Goal: Task Accomplishment & Management: Use online tool/utility

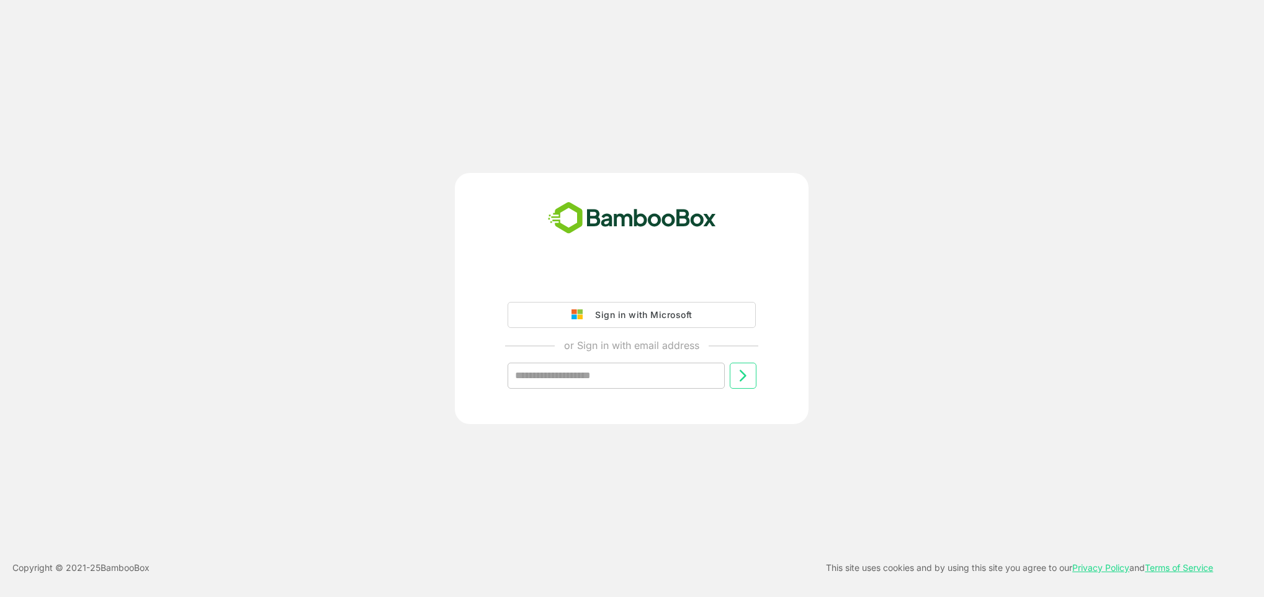
click at [639, 303] on button "Sign in with Microsoft" at bounding box center [632, 315] width 248 height 26
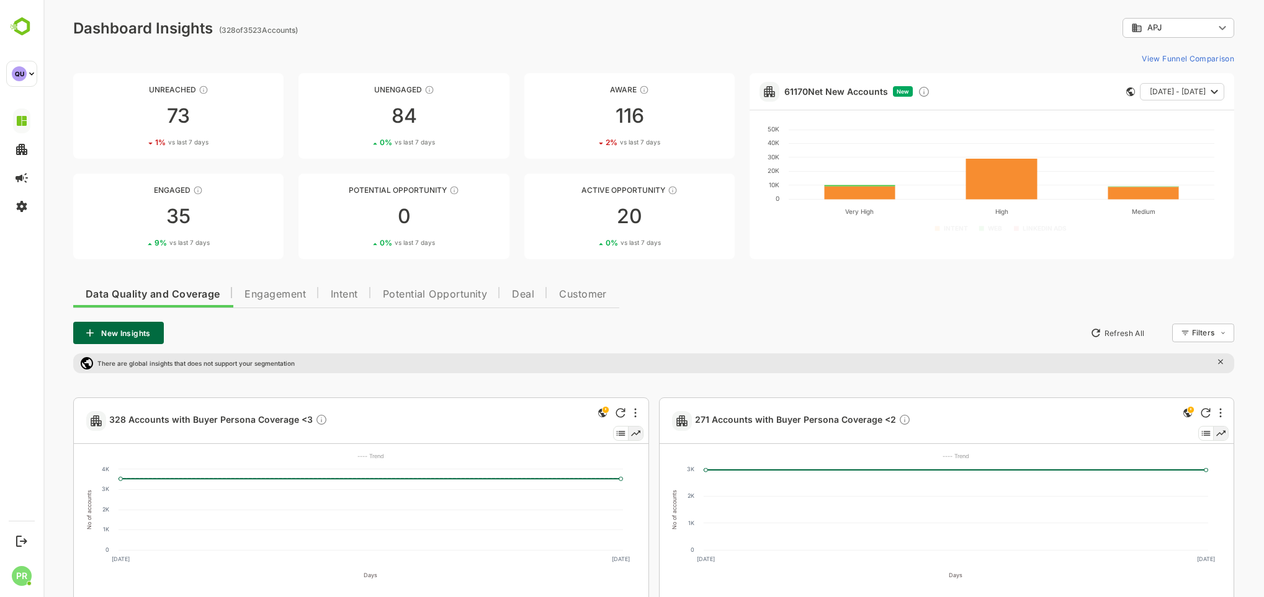
click at [357, 290] on span "Intent" at bounding box center [344, 295] width 27 height 10
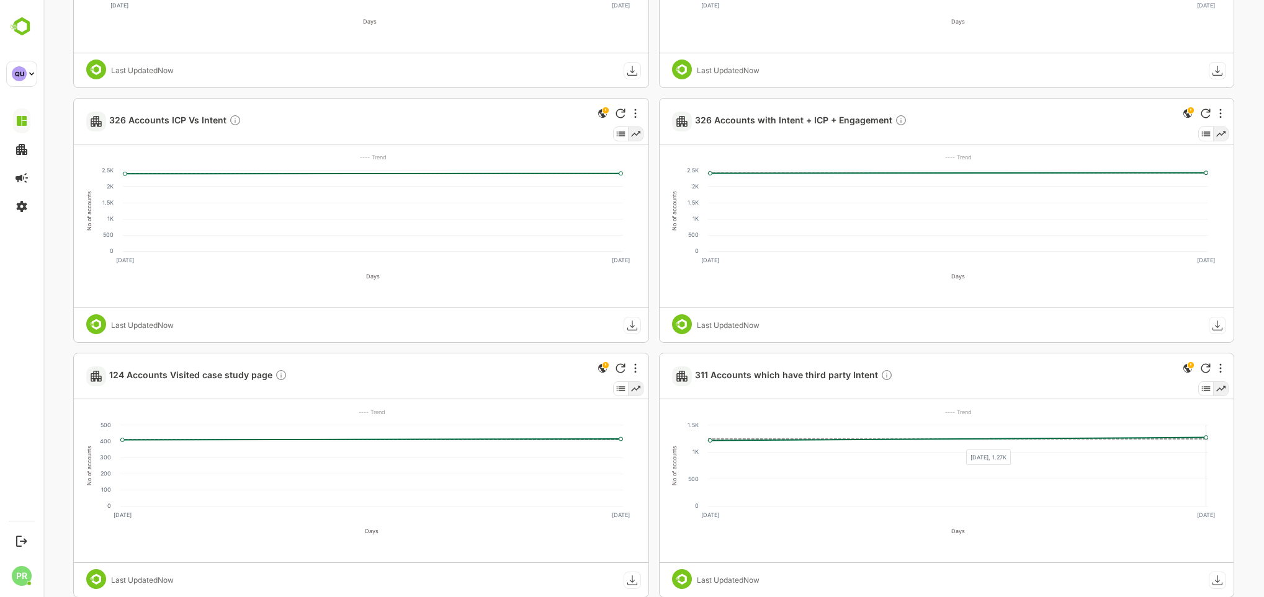
scroll to position [558, 0]
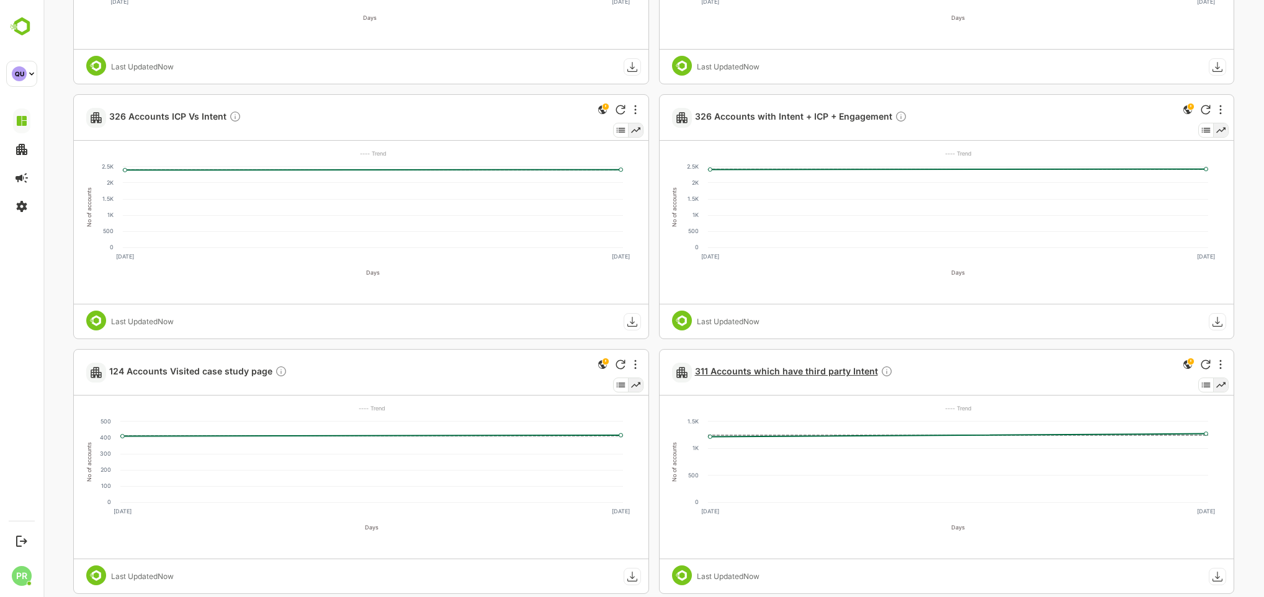
click at [810, 369] on span "311 Accounts which have third party Intent" at bounding box center [794, 372] width 198 height 14
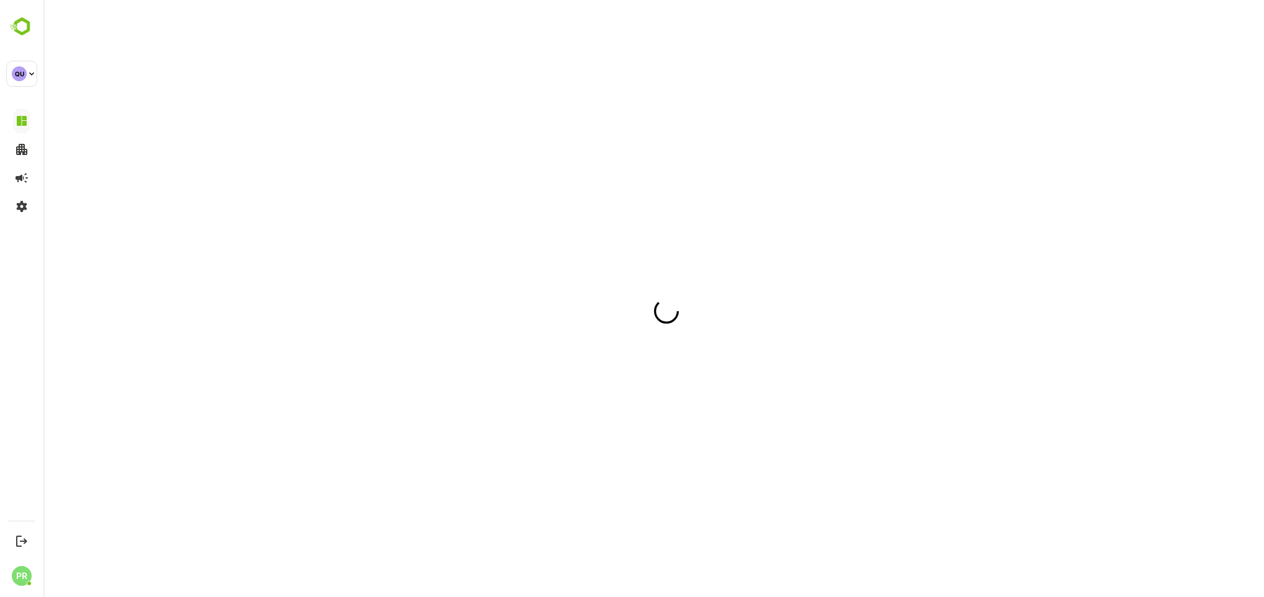
scroll to position [0, 0]
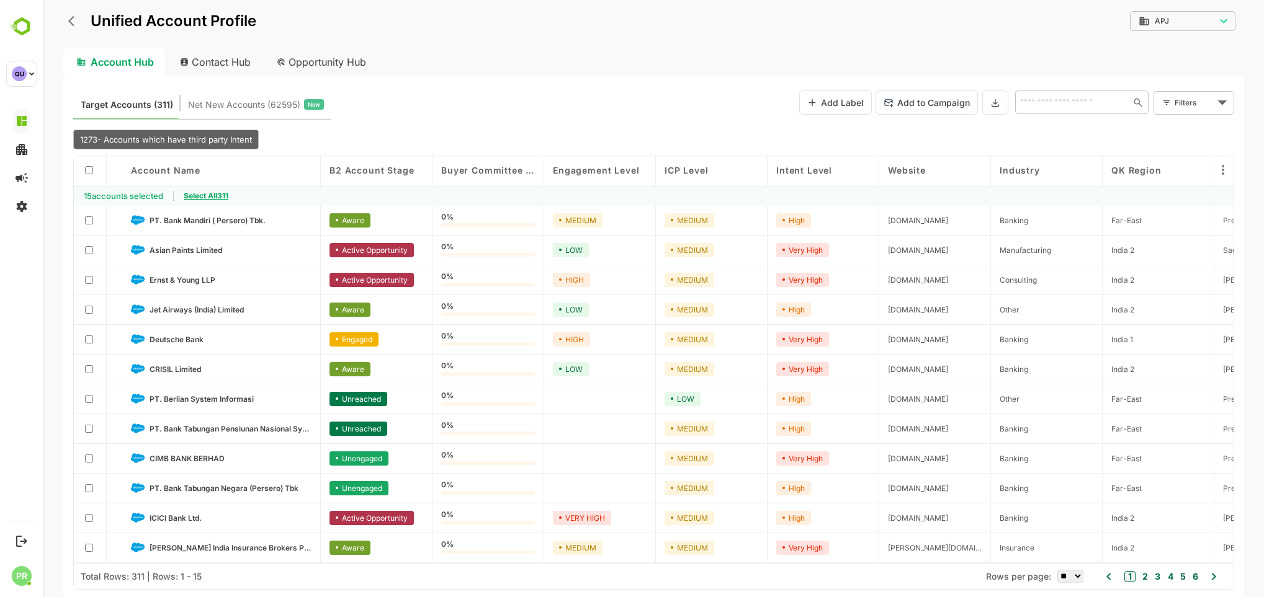
click at [220, 195] on span "Select All 311" at bounding box center [206, 195] width 45 height 9
click at [995, 99] on icon at bounding box center [995, 102] width 10 height 11
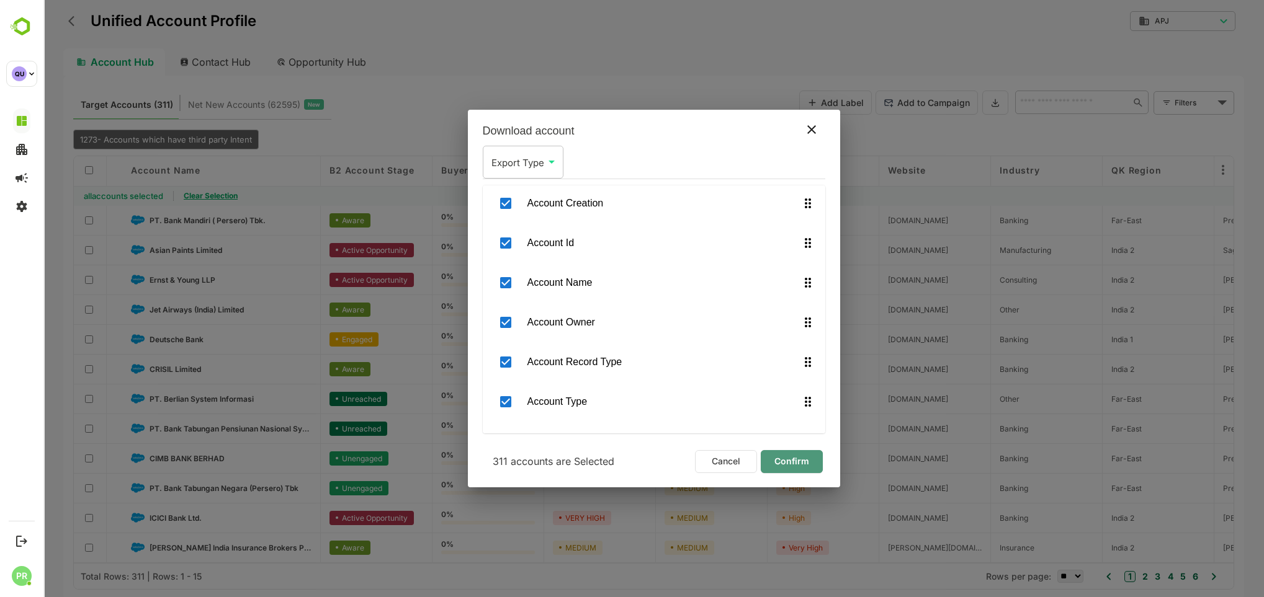
click at [784, 463] on span "Confirm" at bounding box center [792, 462] width 42 height 16
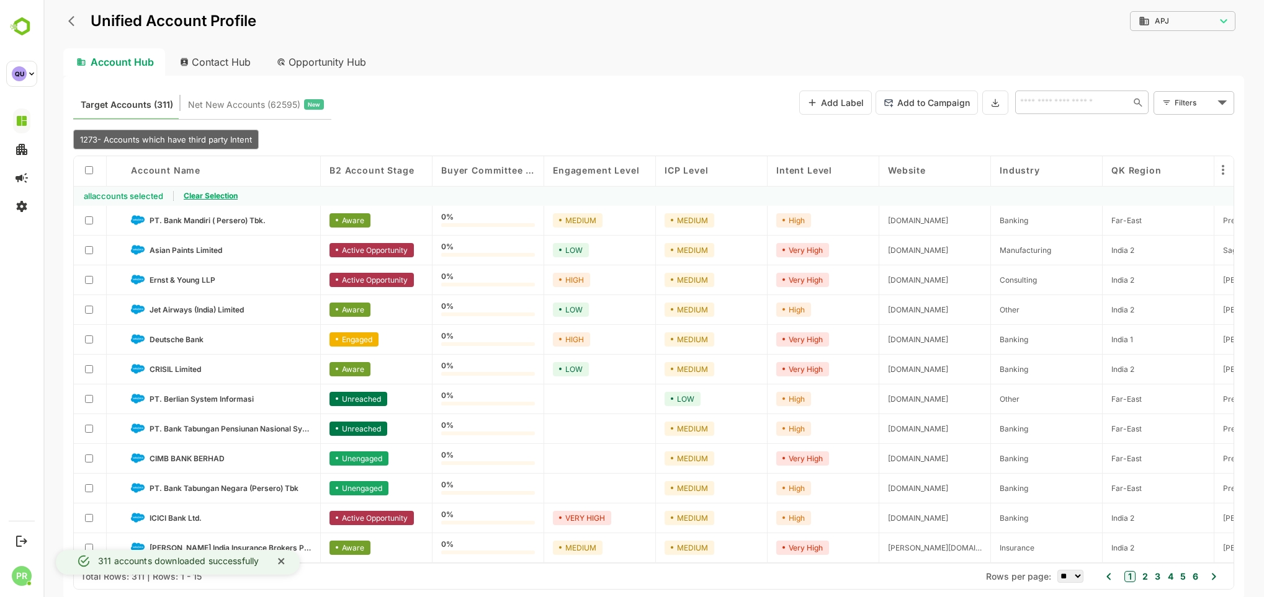
click at [1199, 73] on div "Account Hub Contact Hub Opportunity Hub" at bounding box center [653, 61] width 1181 height 27
click at [990, 107] on icon at bounding box center [995, 102] width 10 height 11
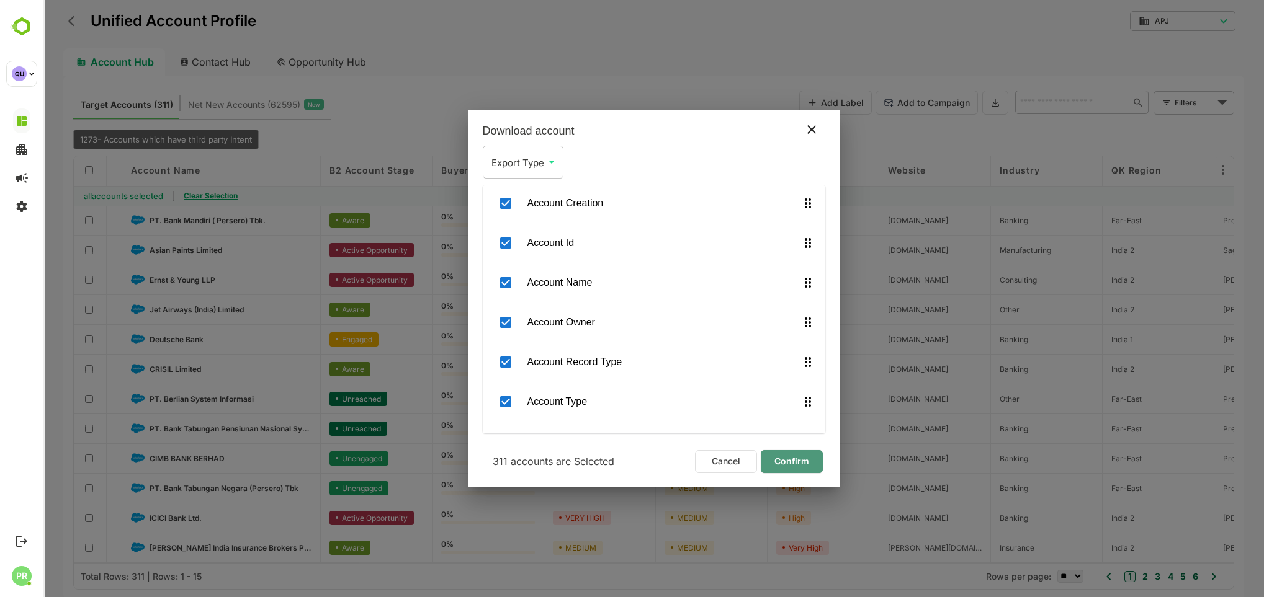
click at [785, 454] on span "Confirm" at bounding box center [792, 462] width 42 height 16
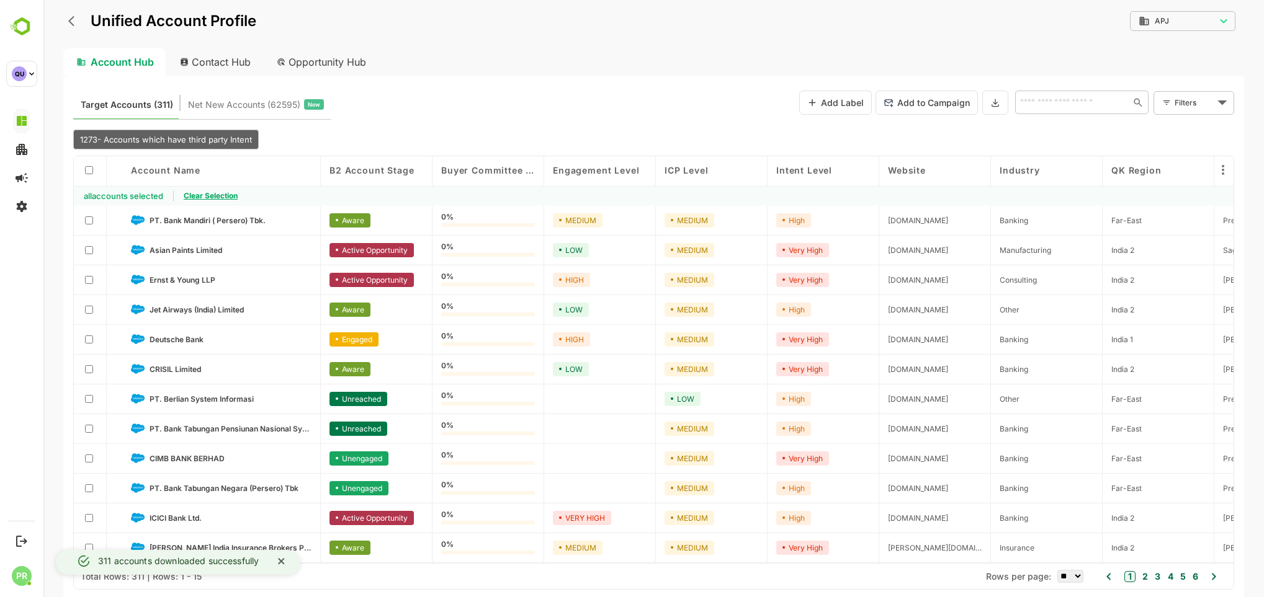
click at [674, 32] on div "Unified Account Profile APJ *** ​" at bounding box center [653, 29] width 1181 height 38
click at [1214, 26] on body "Unified Account Profile APJ *** ​ Account Hub Contact Hub Opportunity Hub Targe…" at bounding box center [653, 298] width 1220 height 597
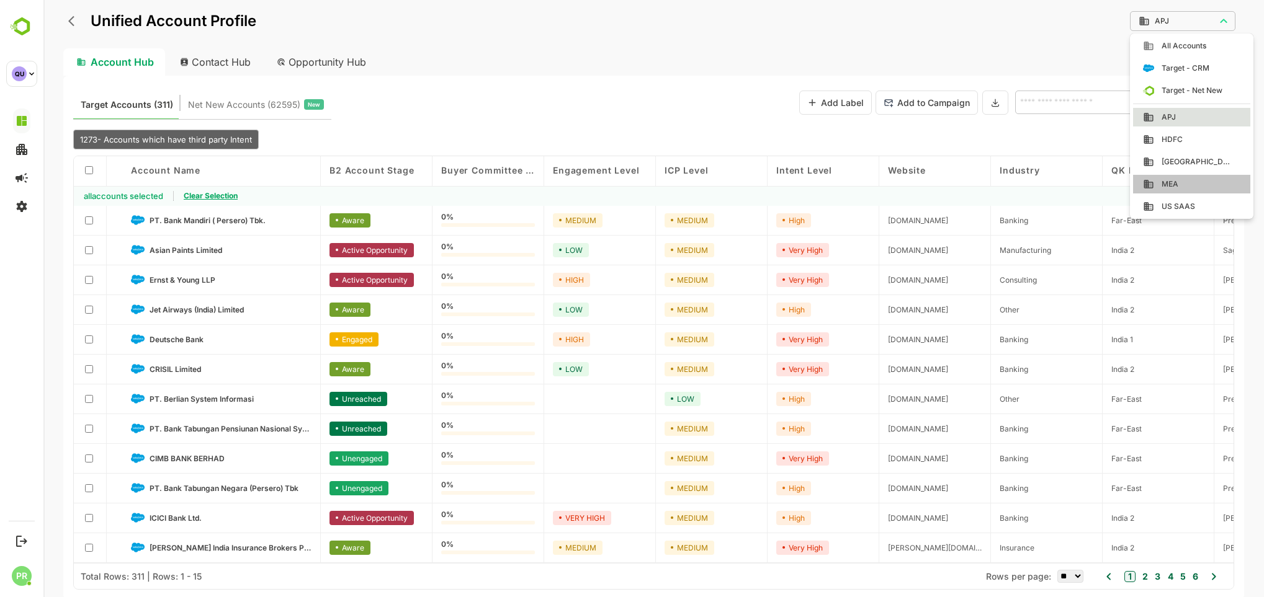
click at [1192, 179] on div "MEA" at bounding box center [1191, 184] width 97 height 11
type input "***"
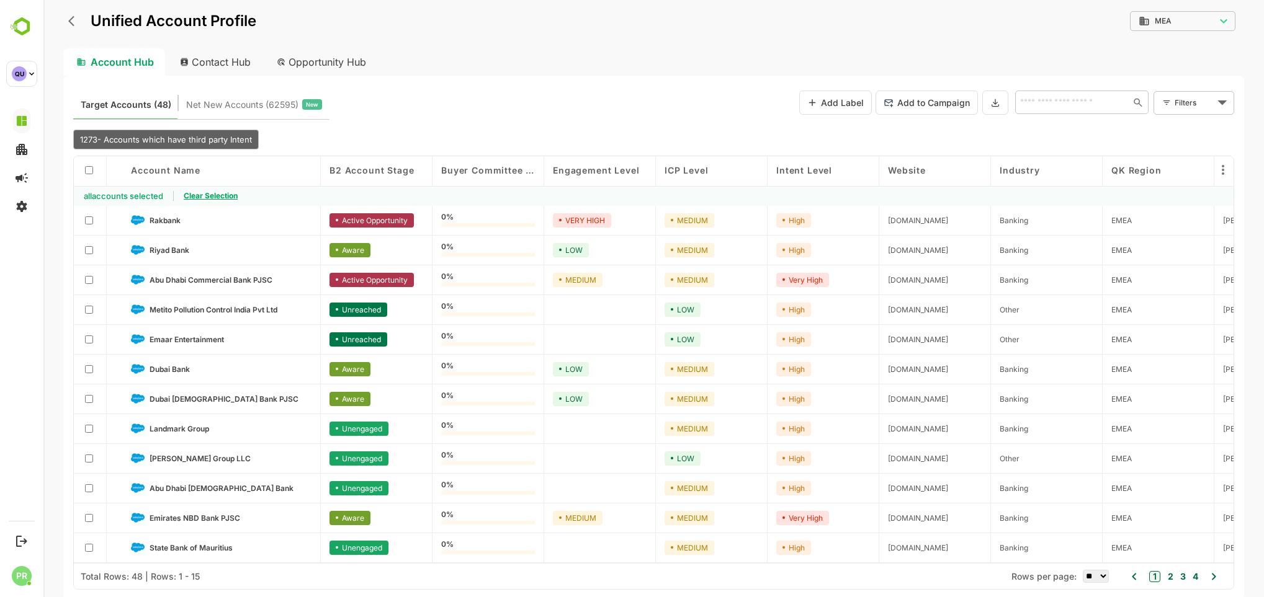
click at [208, 195] on span "Clear Selection" at bounding box center [211, 195] width 54 height 9
click at [231, 197] on div "15 accounts selected Select All 48" at bounding box center [654, 196] width 1160 height 20
click at [212, 194] on span "Select All 48" at bounding box center [205, 195] width 43 height 9
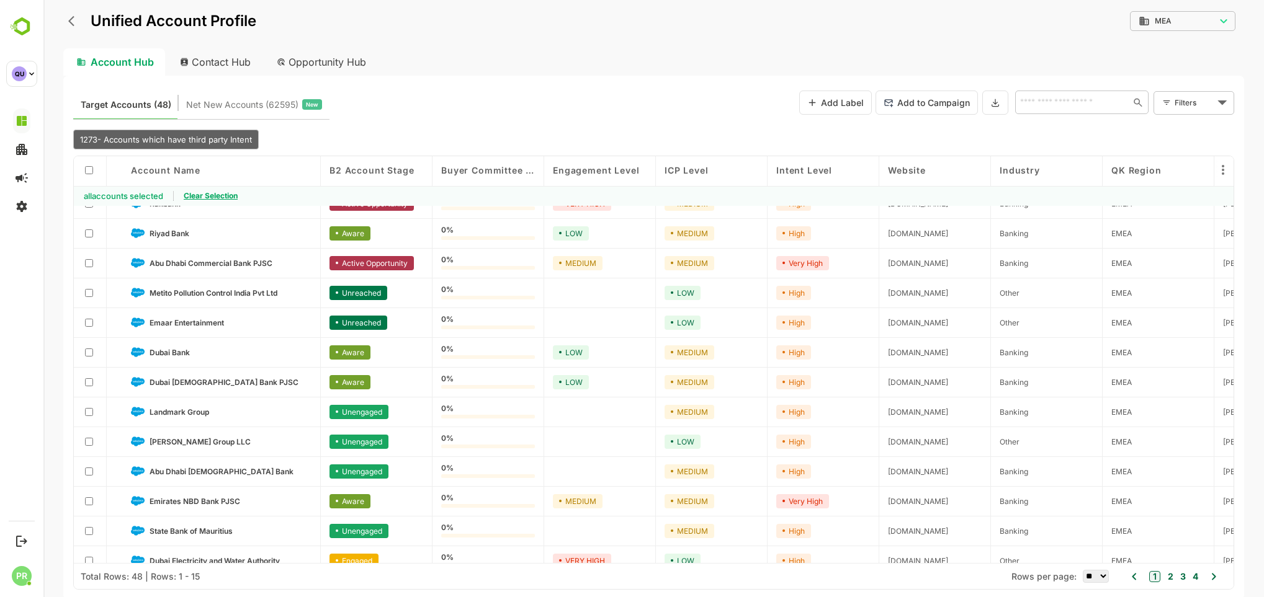
scroll to position [17, 0]
click at [993, 108] on button at bounding box center [995, 103] width 26 height 24
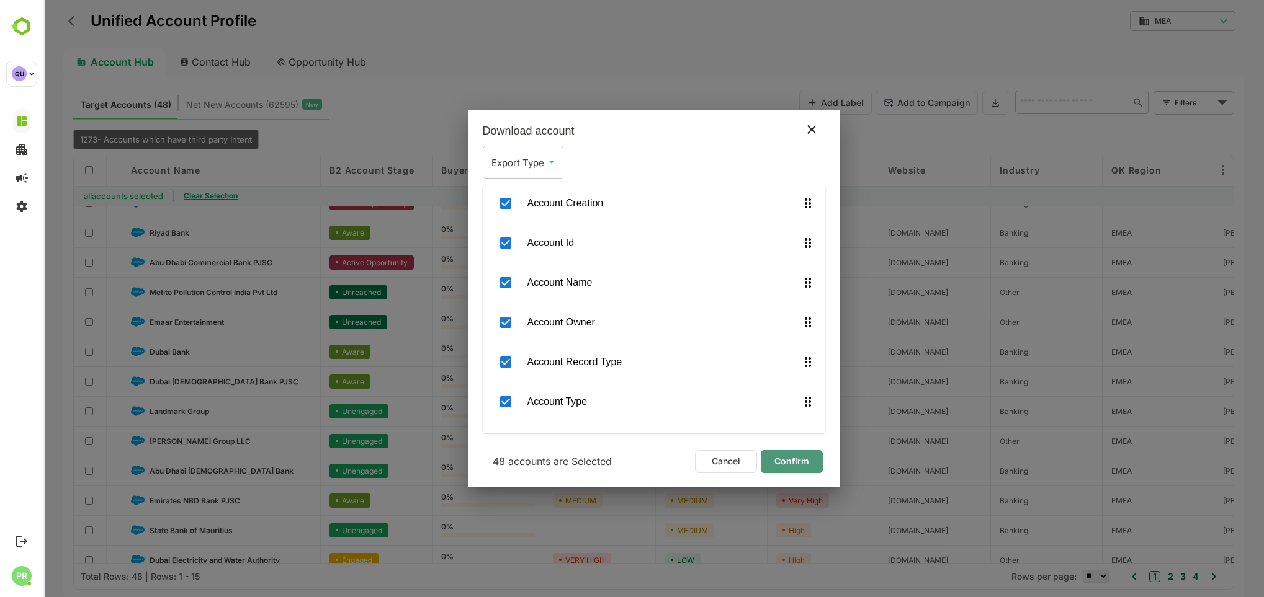
click at [793, 456] on span "Confirm" at bounding box center [792, 462] width 42 height 16
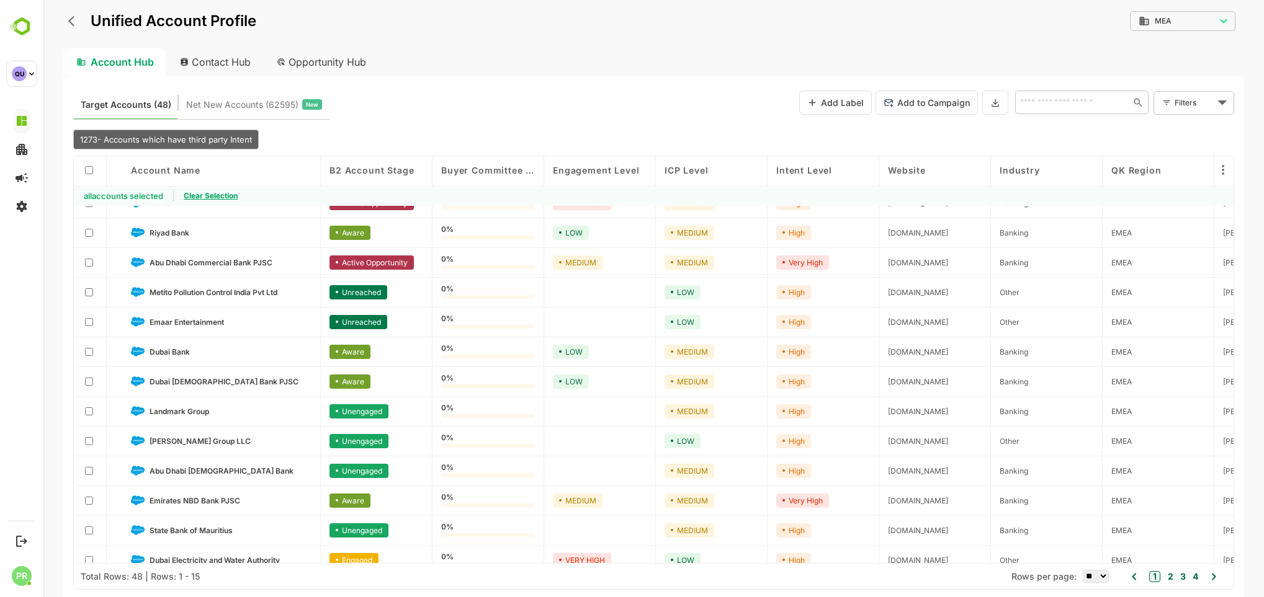
scroll to position [92, 0]
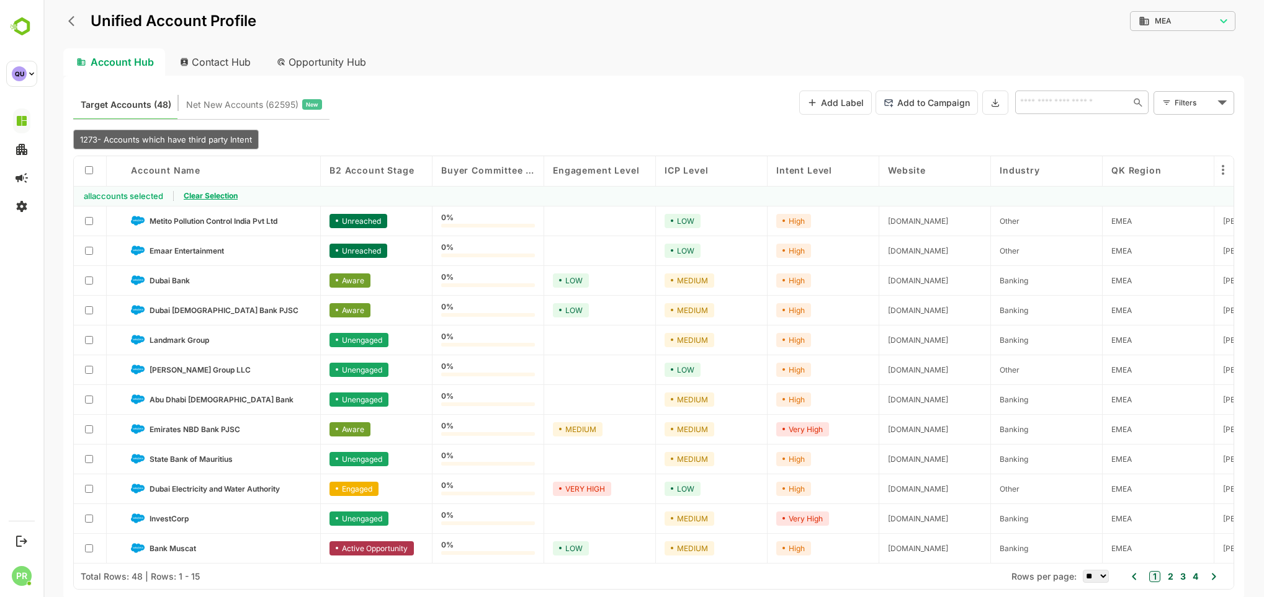
click at [689, 80] on div "Target Accounts (48) Net New Accounts ( 62595 ) New Add Label Add to Campaign ​…" at bounding box center [653, 338] width 1181 height 524
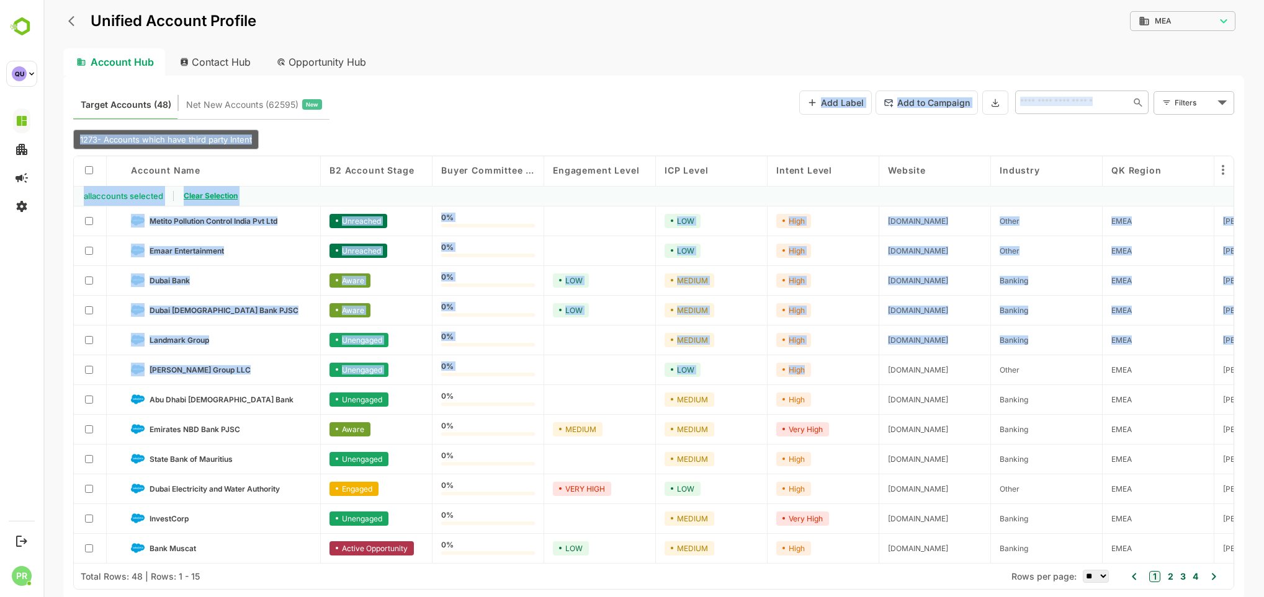
scroll to position [0, 0]
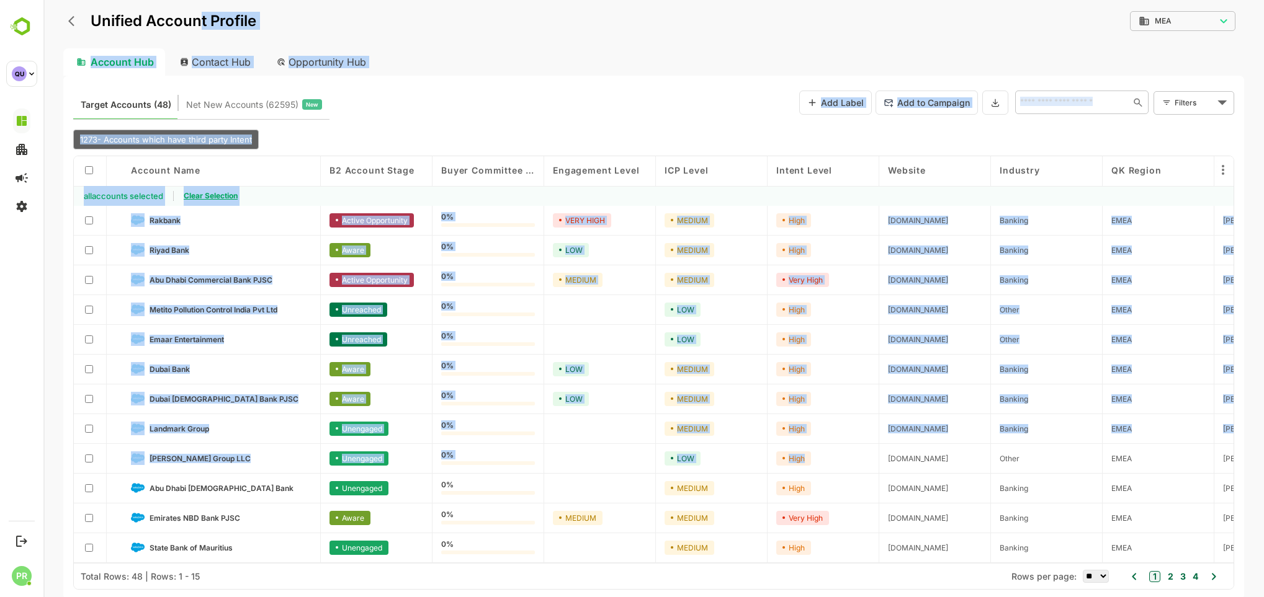
drag, startPoint x: 860, startPoint y: 375, endPoint x: 192, endPoint y: 4, distance: 763.5
click at [192, 4] on div "Unified Account Profile MEA *** ​ Account Hub Contact Hub Opportunity Hub Targe…" at bounding box center [653, 298] width 1220 height 597
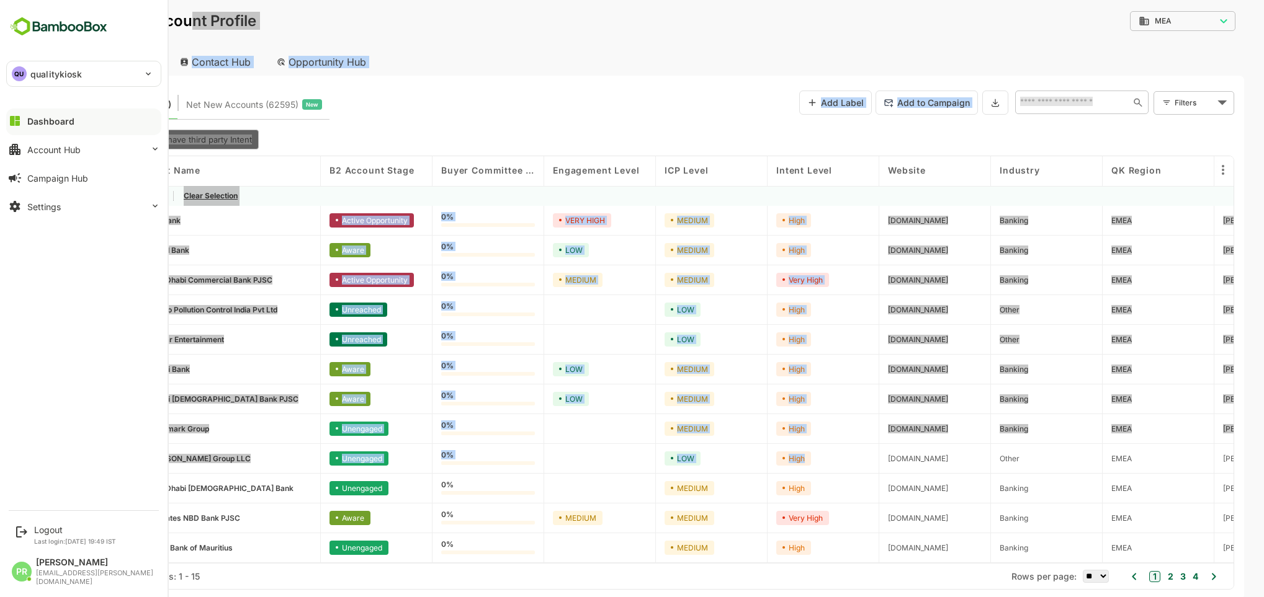
click at [49, 122] on div "Dashboard" at bounding box center [50, 121] width 47 height 11
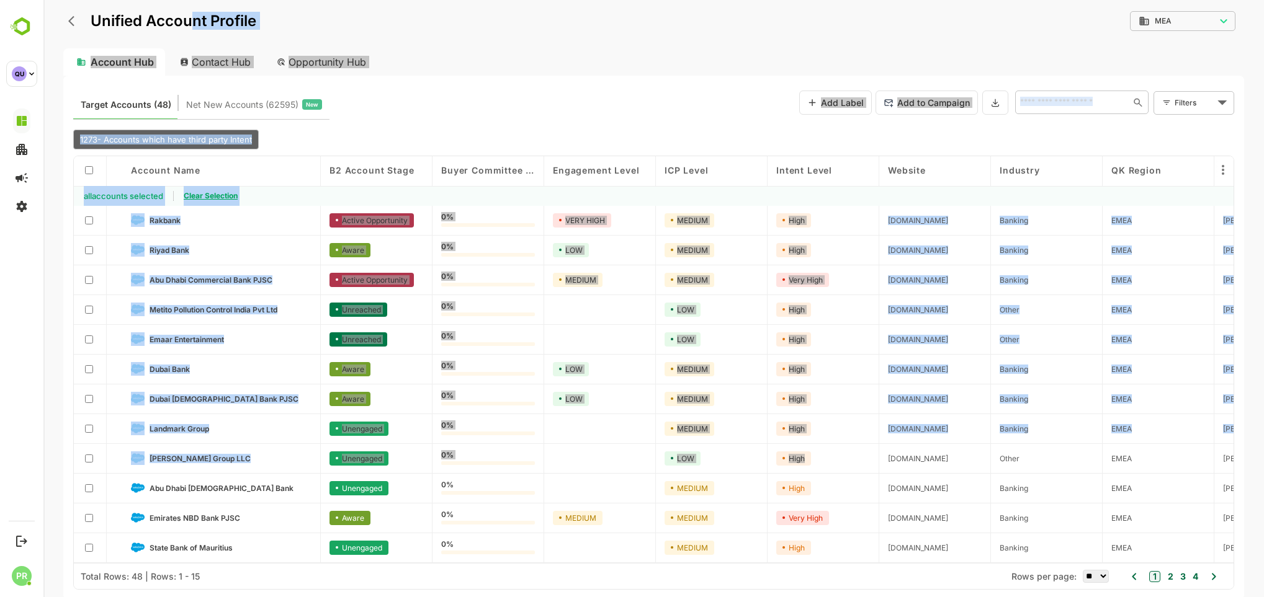
click at [397, 117] on div "Target Accounts (48) Net New Accounts ( 62595 ) New Add Label Add to Campaign ​…" at bounding box center [653, 103] width 1161 height 34
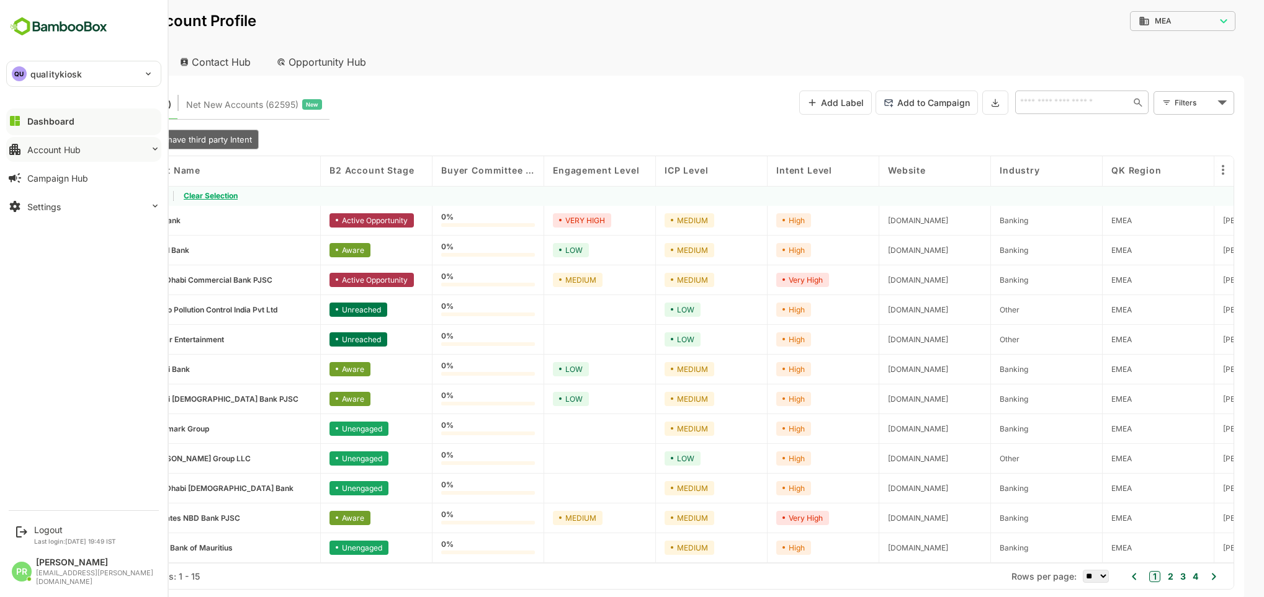
click at [78, 148] on div "Account Hub" at bounding box center [53, 150] width 53 height 11
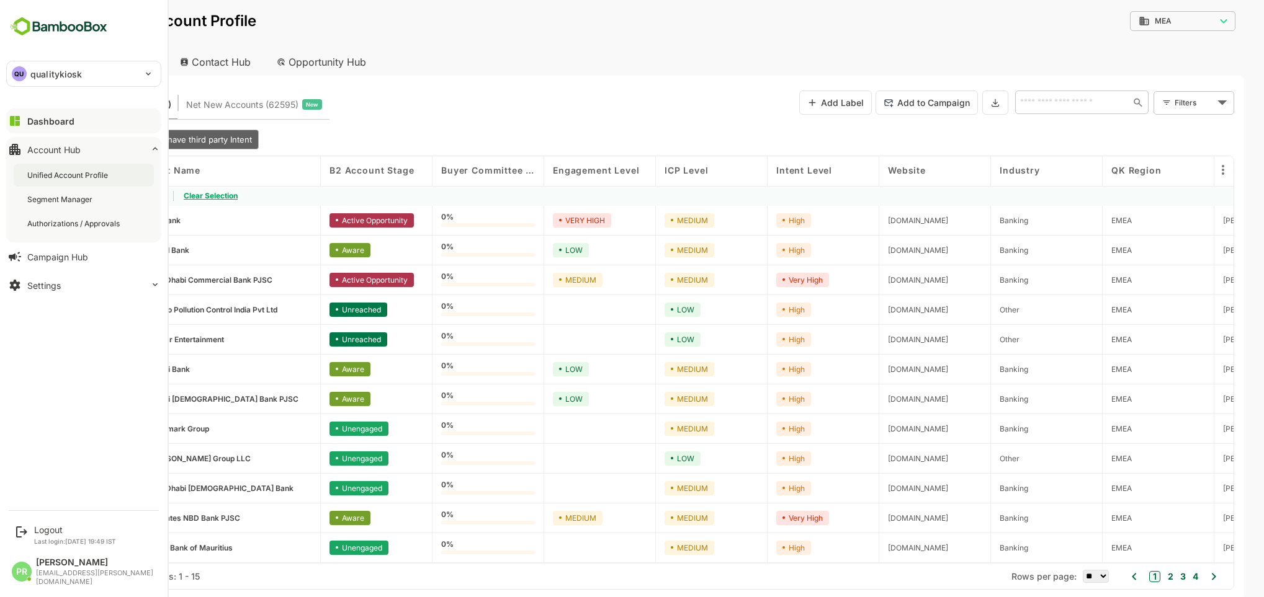
click at [102, 181] on div "Unified Account Profile" at bounding box center [84, 175] width 140 height 23
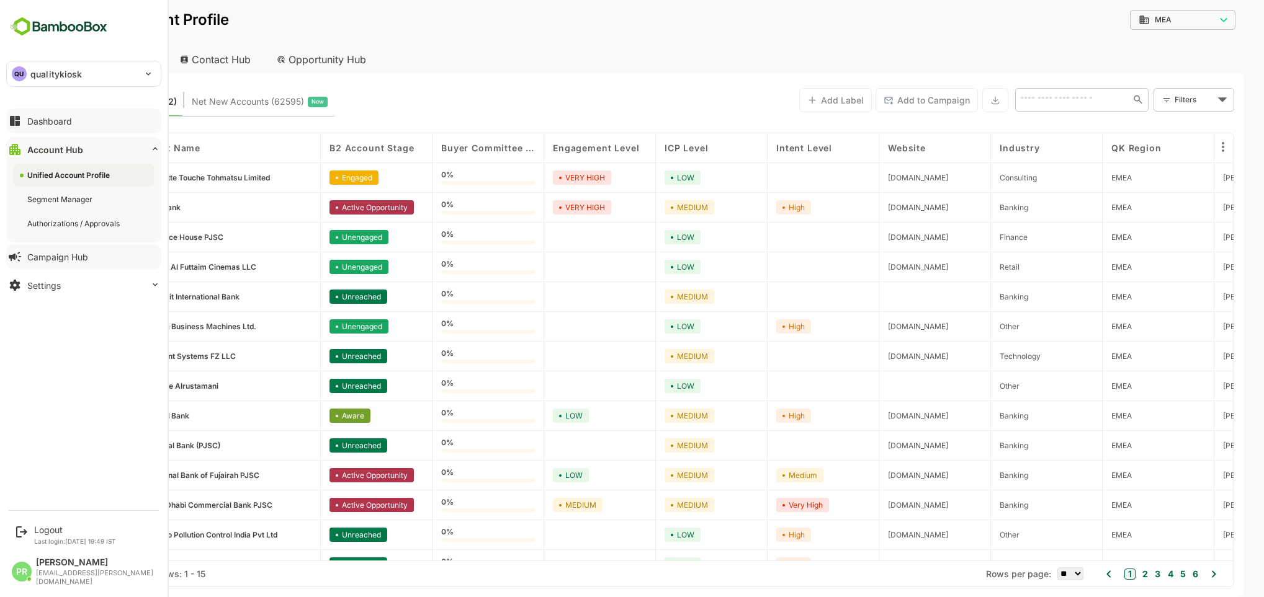
click at [83, 256] on div "Campaign Hub" at bounding box center [57, 257] width 61 height 11
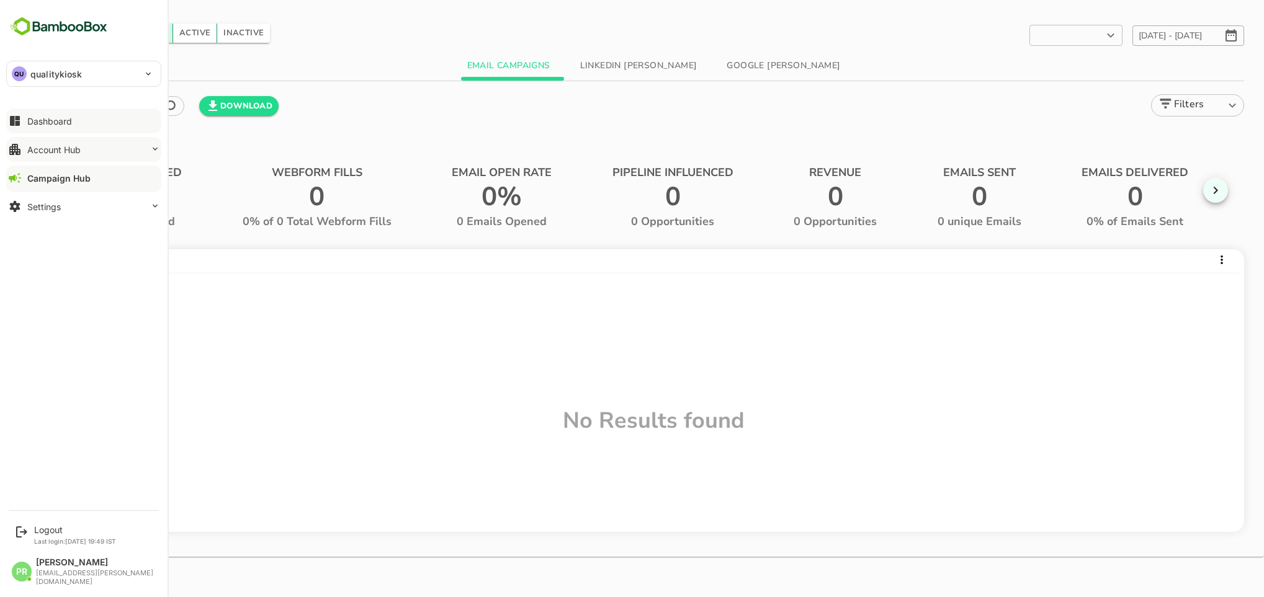
click at [30, 142] on button "Account Hub" at bounding box center [83, 149] width 155 height 25
click at [67, 172] on div "Unified Account Profile" at bounding box center [68, 175] width 83 height 11
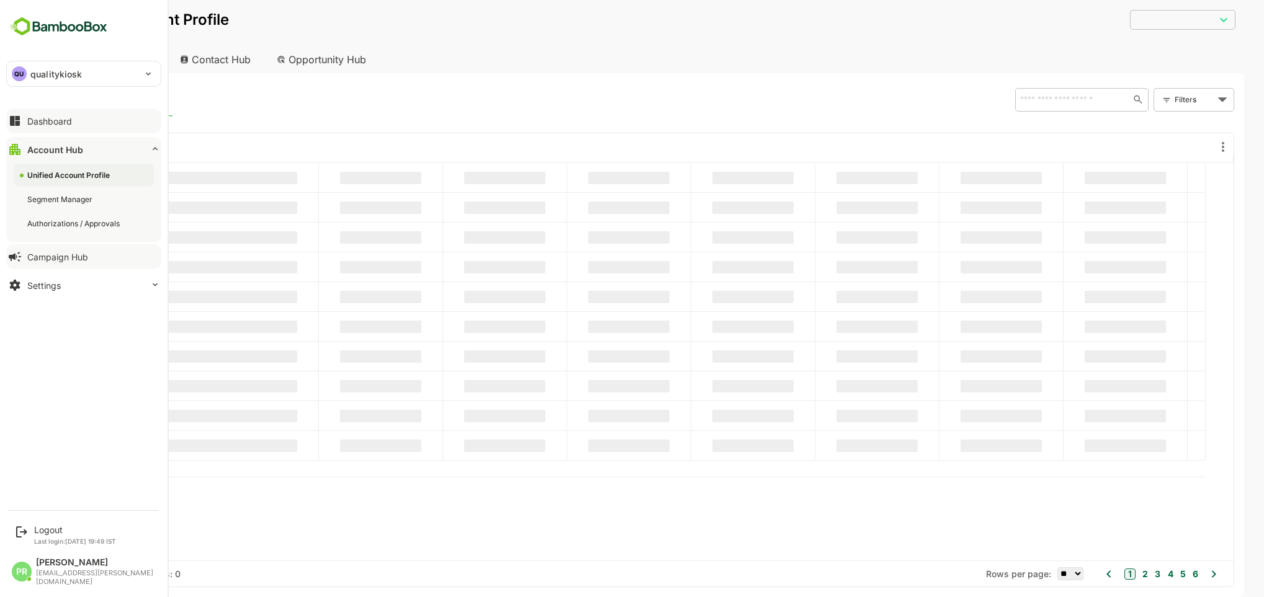
type input "***"
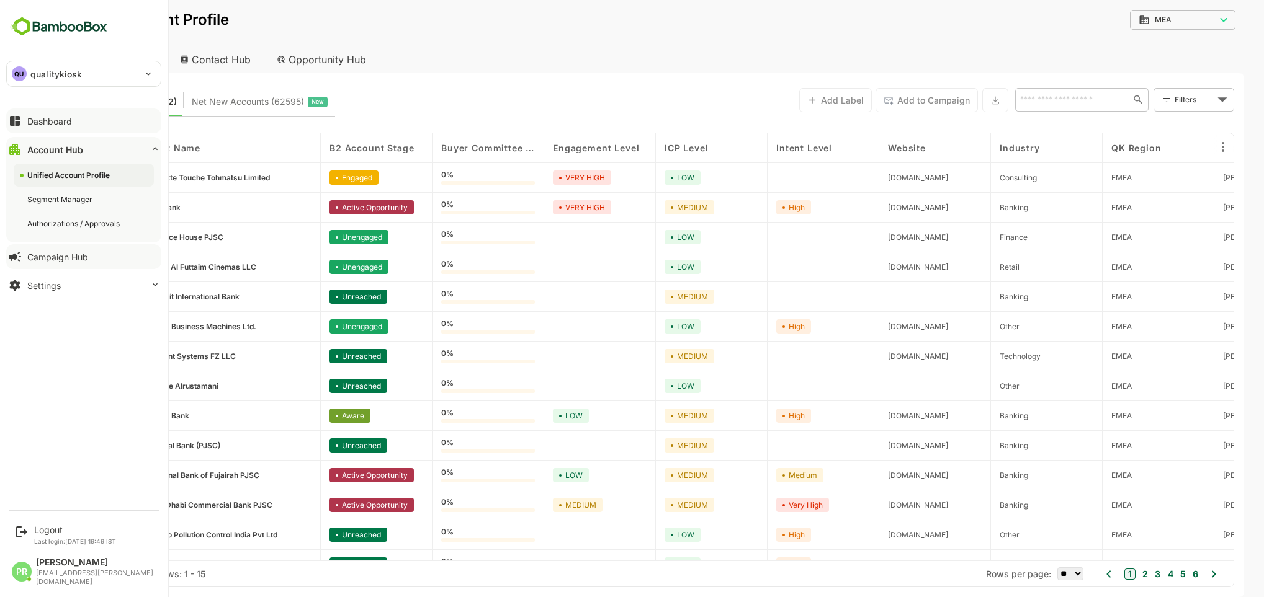
click at [54, 123] on div "Dashboard" at bounding box center [49, 121] width 45 height 11
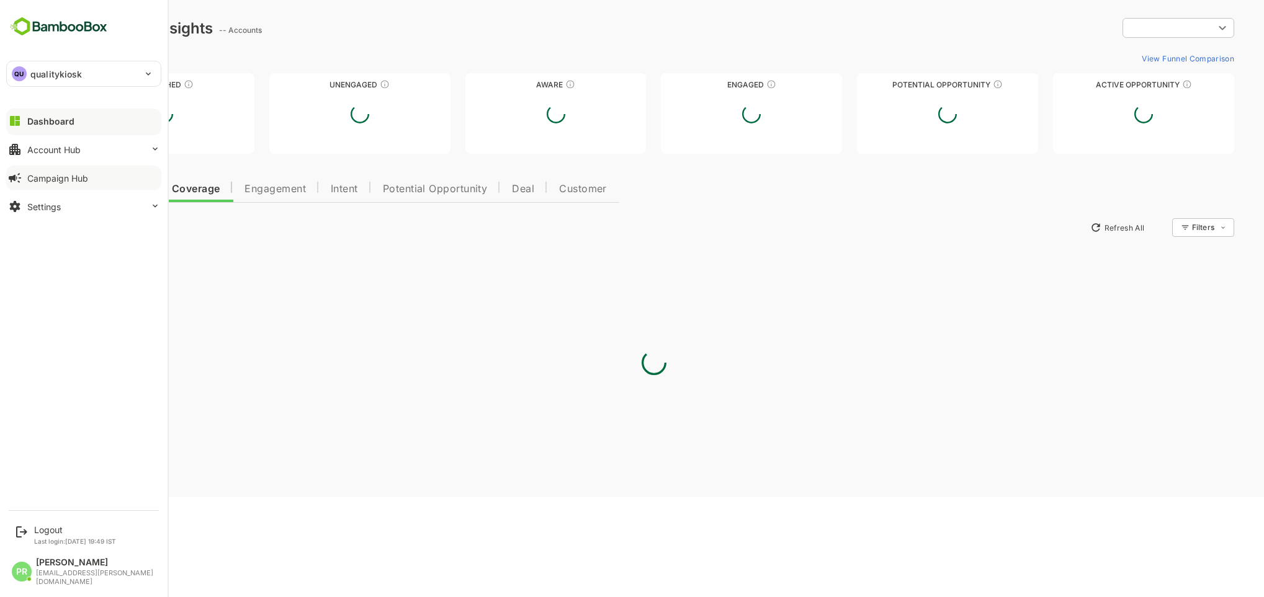
type input "***"
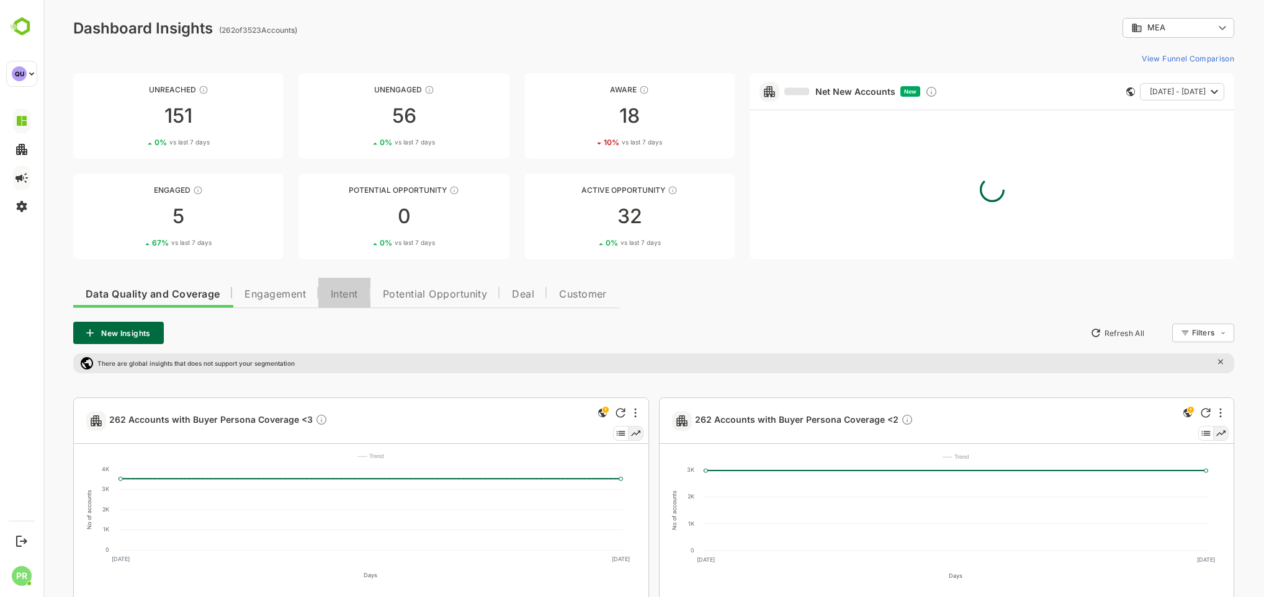
click at [344, 283] on button "Intent" at bounding box center [344, 293] width 52 height 30
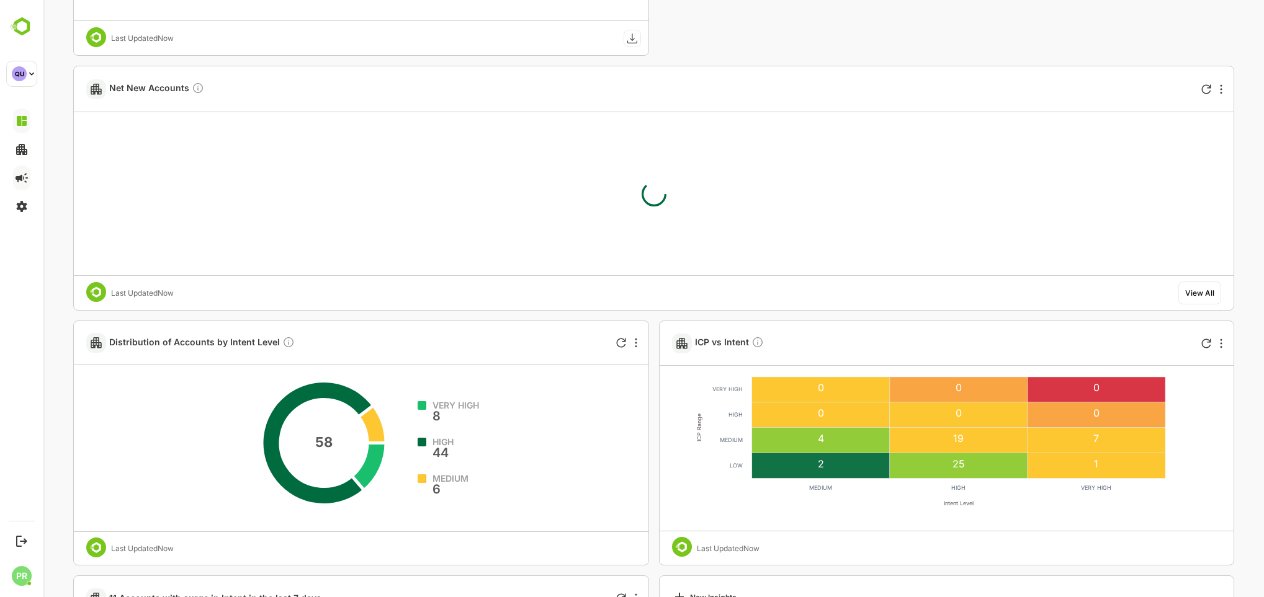
scroll to position [1606, 0]
click at [1217, 91] on div at bounding box center [1221, 90] width 15 height 15
click at [1197, 292] on div at bounding box center [653, 298] width 1220 height 597
click at [1197, 292] on div "View All" at bounding box center [1199, 293] width 29 height 9
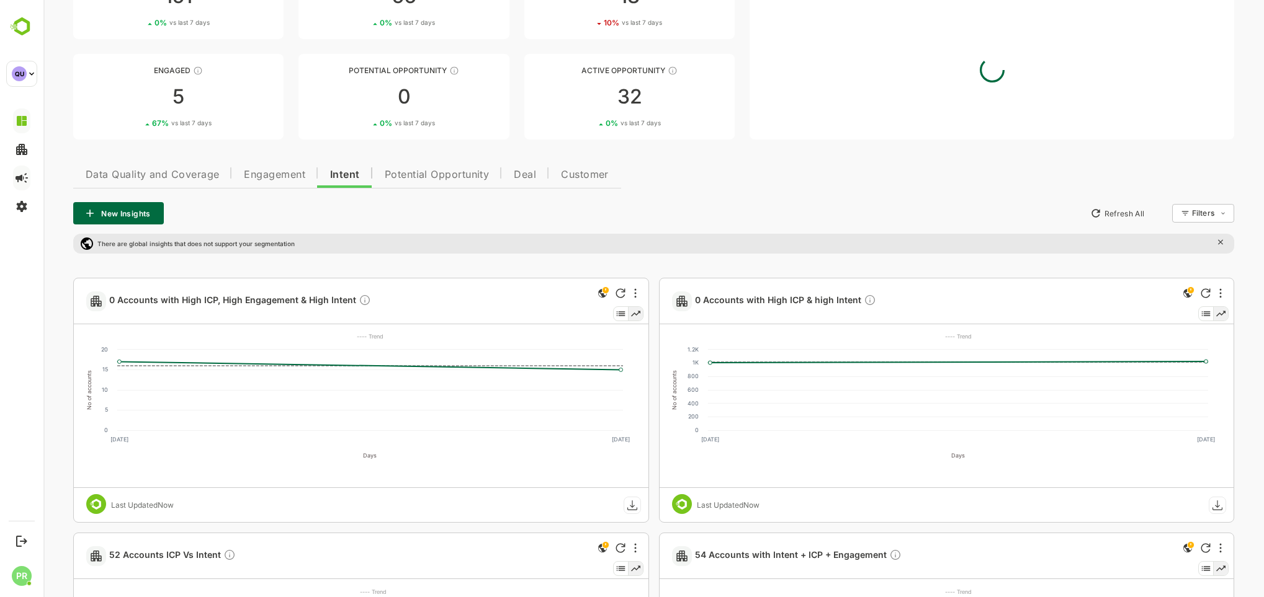
scroll to position [56, 0]
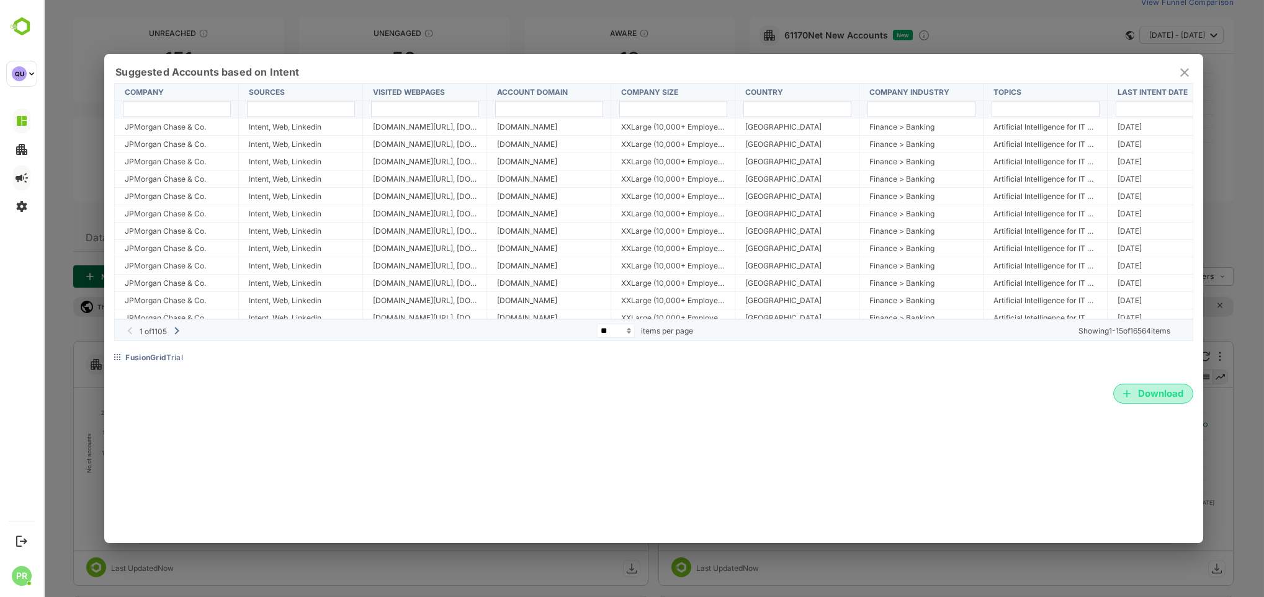
click at [1140, 391] on span "Download" at bounding box center [1153, 394] width 60 height 16
